Goal: Obtain resource: Obtain resource

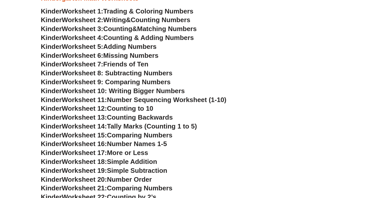
scroll to position [177, 0]
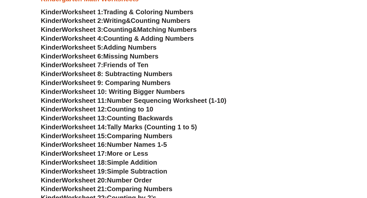
click at [129, 32] on span "Counting" at bounding box center [117, 30] width 29 height 8
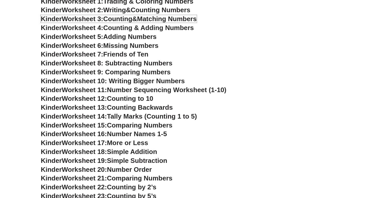
scroll to position [189, 0]
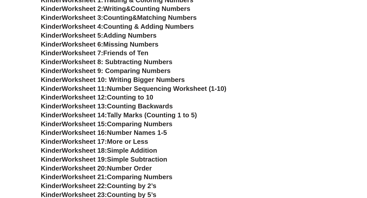
click at [126, 54] on span "Friends of Ten" at bounding box center [125, 53] width 45 height 8
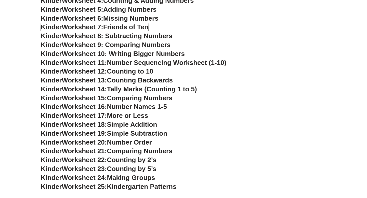
scroll to position [215, 0]
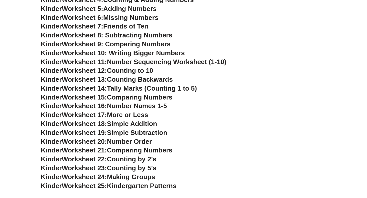
click at [244, 117] on h3 "Kinder Worksheet 17: More or Less" at bounding box center [183, 115] width 285 height 9
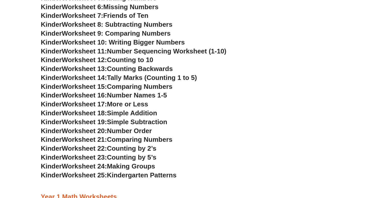
scroll to position [230, 0]
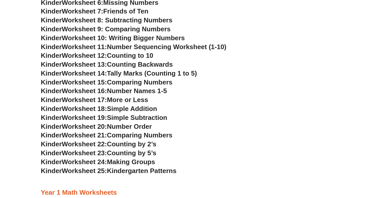
click at [107, 151] on span "Worksheet 23:" at bounding box center [84, 153] width 45 height 8
click at [67, 152] on span "Worksheet 23:" at bounding box center [84, 153] width 45 height 8
click at [136, 153] on span "Counting by 5’s" at bounding box center [131, 153] width 49 height 8
click at [148, 150] on span "Counting by 5’s" at bounding box center [131, 153] width 49 height 8
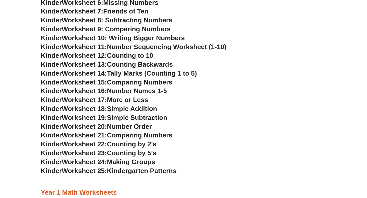
click at [148, 150] on span "Counting by 5’s" at bounding box center [131, 153] width 49 height 8
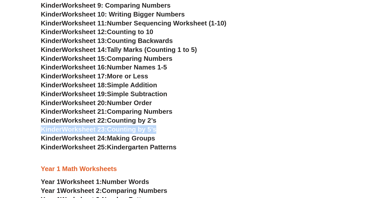
scroll to position [260, 0]
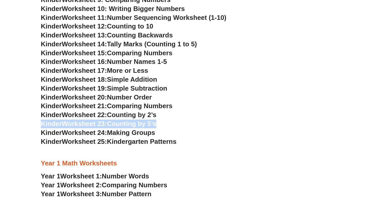
click at [104, 124] on span "Worksheet 23:" at bounding box center [84, 124] width 45 height 8
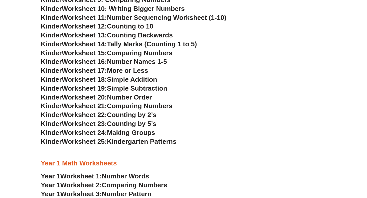
click at [107, 112] on span "Worksheet 22:" at bounding box center [84, 115] width 45 height 8
click at [105, 117] on span "Worksheet 22:" at bounding box center [84, 115] width 45 height 8
click at [46, 126] on span "Kinder" at bounding box center [51, 124] width 21 height 8
click at [46, 136] on span "Kinder" at bounding box center [51, 133] width 21 height 8
click at [62, 179] on span "Worksheet 1:" at bounding box center [80, 176] width 41 height 8
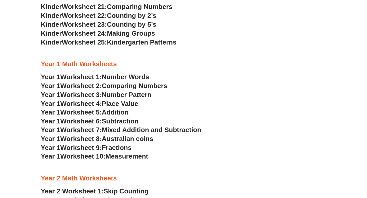
scroll to position [359, 0]
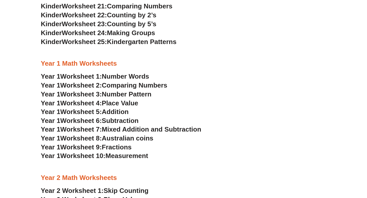
click at [134, 90] on h3 "Year 1 Worksheet 3: Number Pattern" at bounding box center [183, 94] width 285 height 9
click at [128, 93] on span "Number Pattern" at bounding box center [127, 94] width 50 height 8
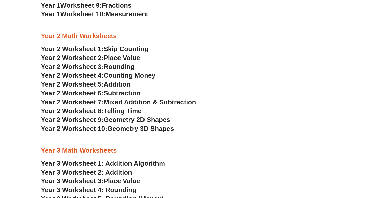
scroll to position [494, 0]
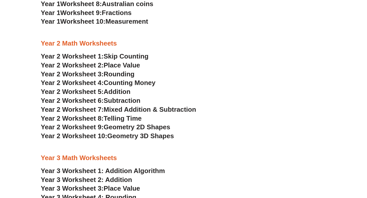
click at [116, 58] on span "Skip Counting" at bounding box center [126, 56] width 45 height 8
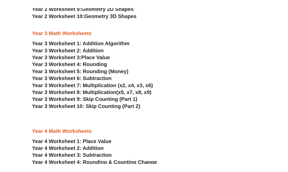
scroll to position [597, 0]
